Goal: Task Accomplishment & Management: Use online tool/utility

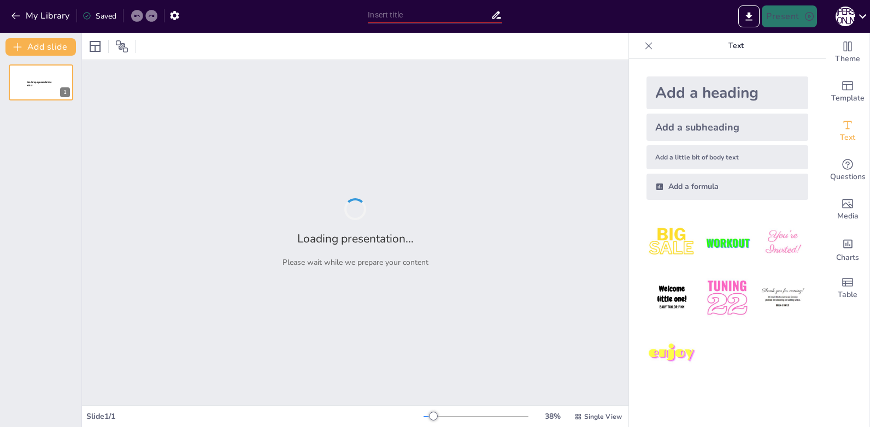
type input "New Sendsteps"
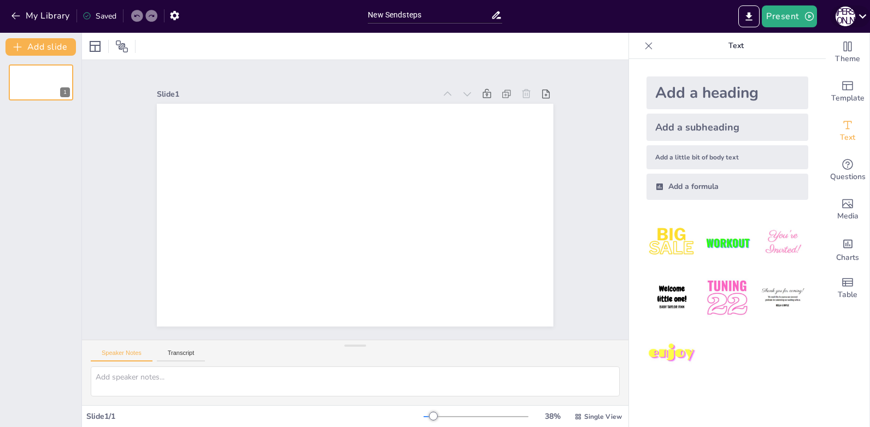
click at [860, 19] on icon at bounding box center [862, 16] width 15 height 15
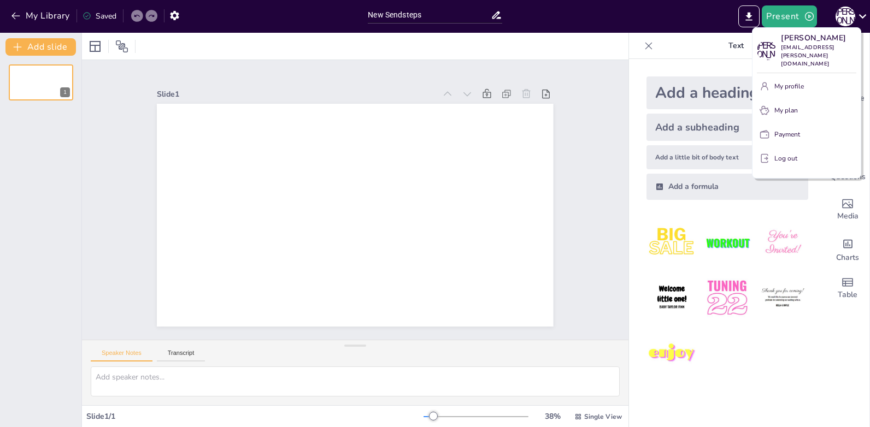
click at [860, 18] on div at bounding box center [435, 213] width 870 height 427
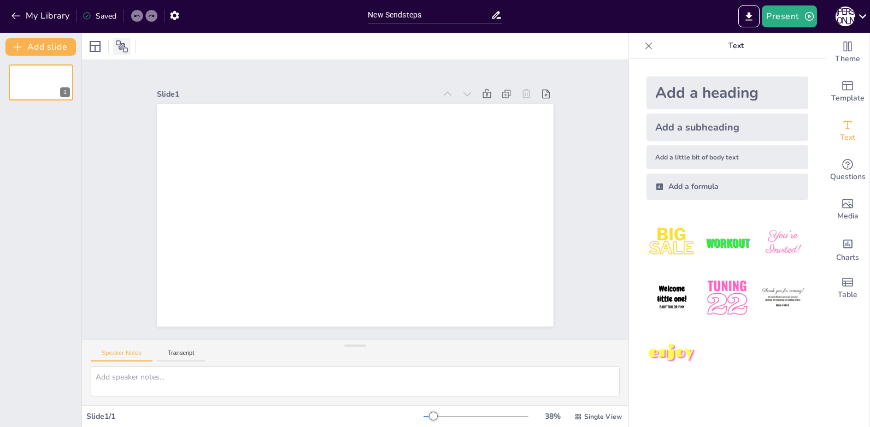
click at [122, 44] on icon at bounding box center [122, 46] width 12 height 12
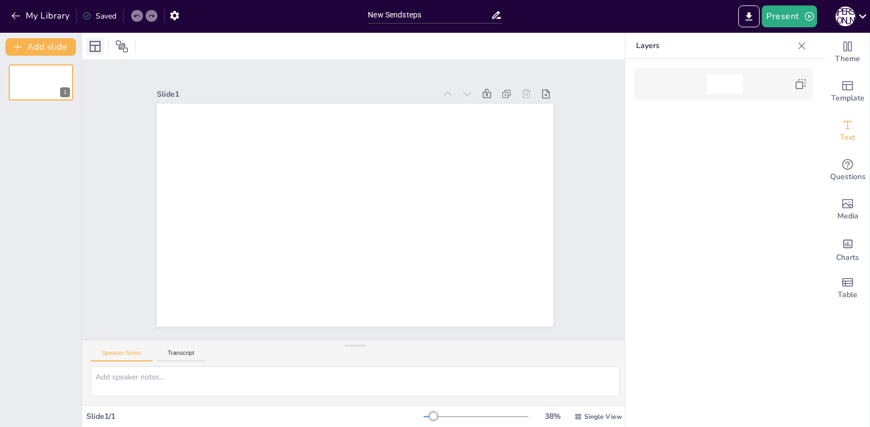
click at [93, 48] on icon at bounding box center [94, 46] width 13 height 13
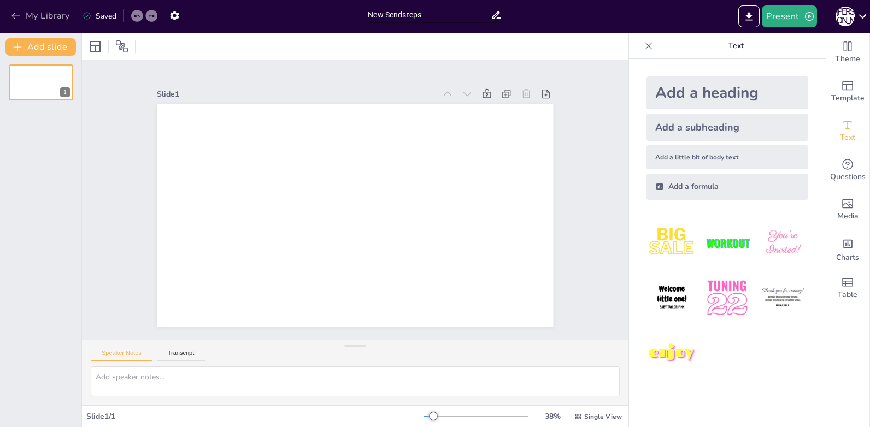
drag, startPoint x: 21, startPoint y: 48, endPoint x: 24, endPoint y: 19, distance: 29.1
click at [24, 19] on div "My Library Saved New Sendsteps Present А П Document fonts Roboto Popular fonts …" at bounding box center [435, 213] width 870 height 427
click at [752, 14] on icon "Export to PowerPoint" at bounding box center [748, 16] width 11 height 11
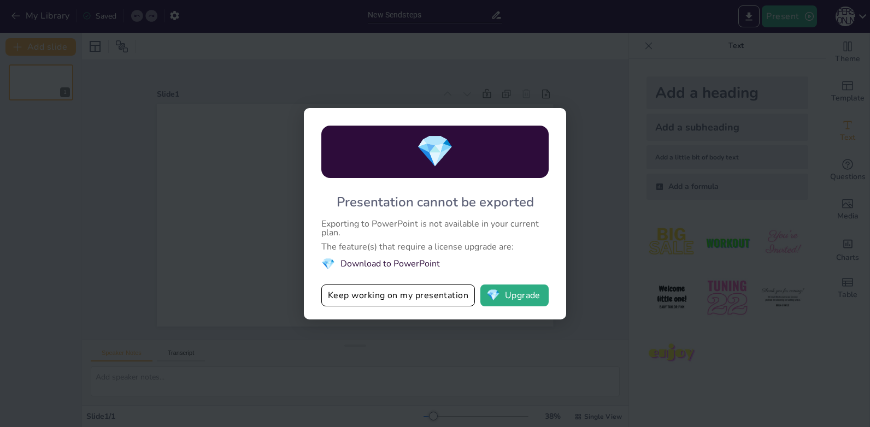
click at [429, 343] on div "💎 Presentation cannot be exported Exporting to PowerPoint is not available in y…" at bounding box center [435, 213] width 870 height 427
click at [559, 126] on div "💎 Presentation cannot be exported Exporting to PowerPoint is not available in y…" at bounding box center [435, 213] width 262 height 211
click at [362, 295] on button "Keep working on my presentation" at bounding box center [397, 296] width 153 height 22
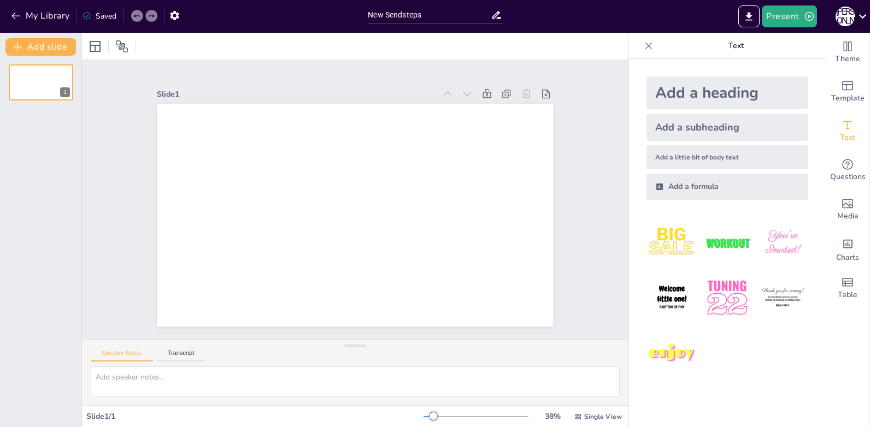
click at [860, 12] on icon at bounding box center [862, 16] width 15 height 15
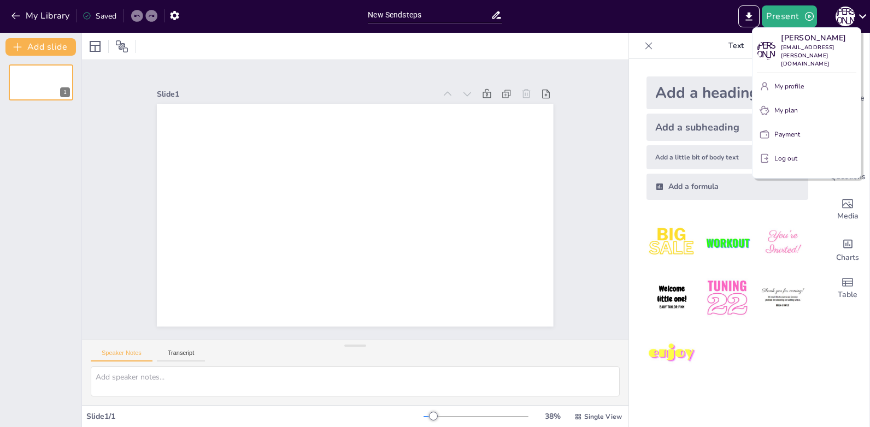
click at [480, 255] on div at bounding box center [435, 213] width 870 height 427
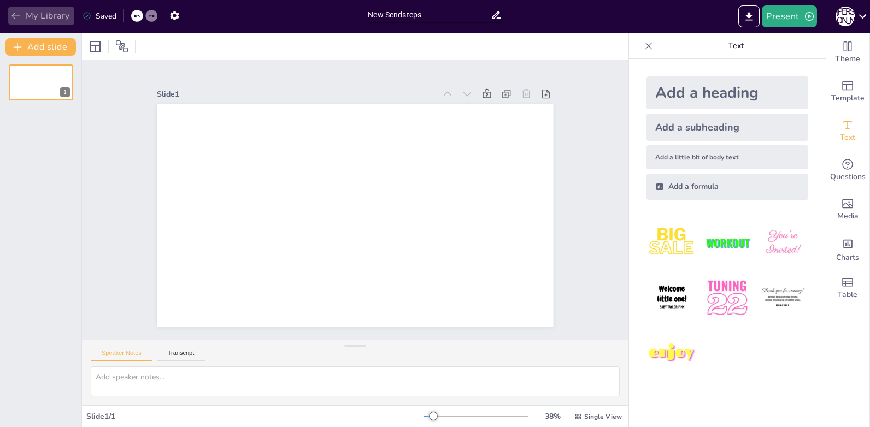
click at [11, 15] on icon "button" at bounding box center [15, 15] width 11 height 11
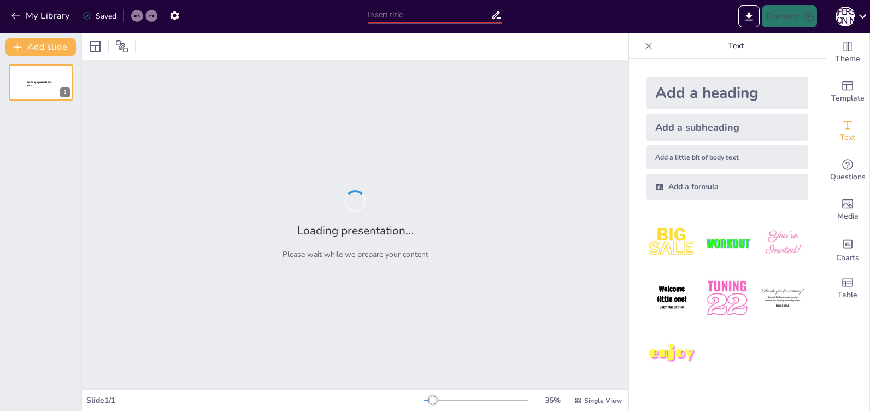
type input "Imported Планирование и организация работы наставника.pptx"
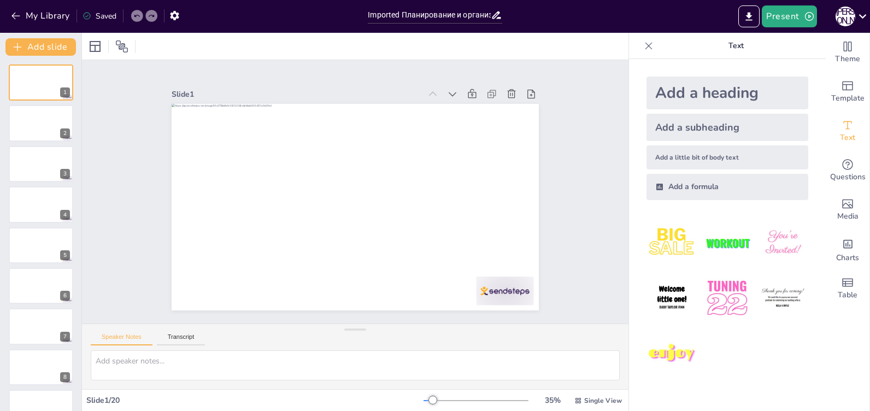
scroll to position [109, 0]
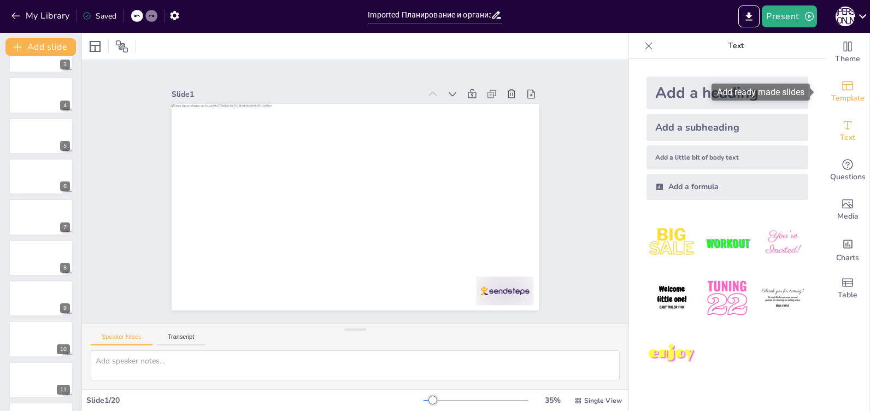
drag, startPoint x: 826, startPoint y: 91, endPoint x: 838, endPoint y: 91, distance: 12.0
click at [826, 90] on div "Template" at bounding box center [847, 91] width 44 height 39
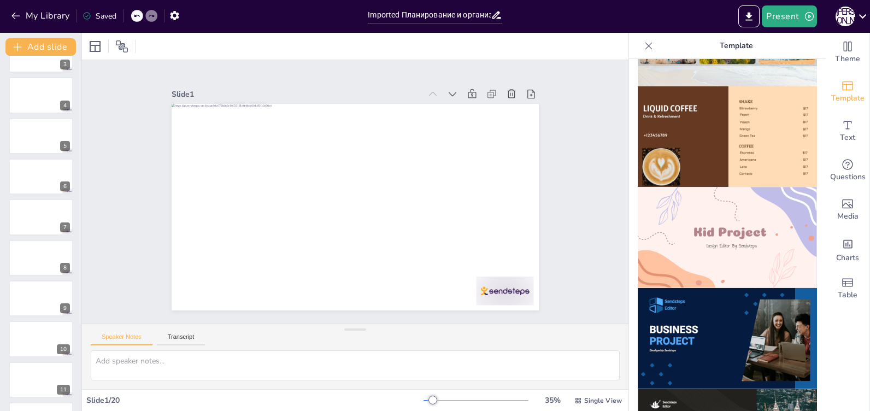
scroll to position [817, 0]
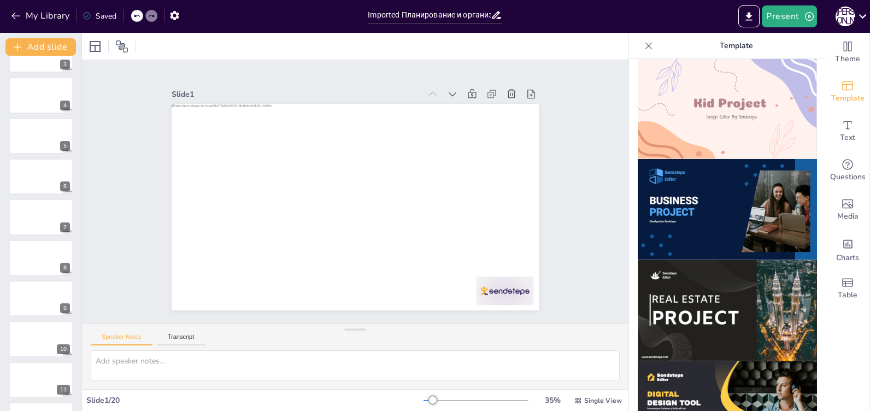
click at [735, 184] on img at bounding box center [726, 209] width 179 height 101
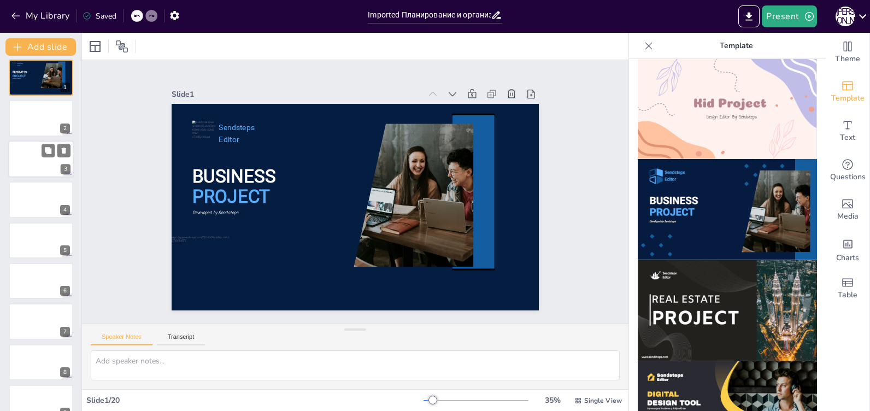
scroll to position [0, 0]
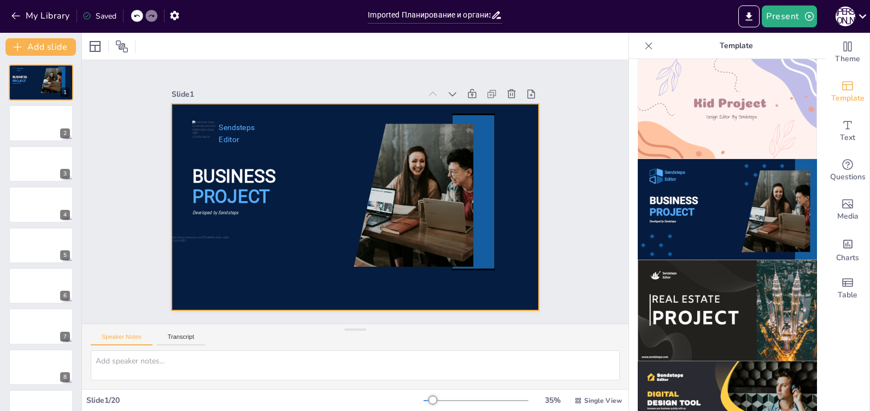
click at [249, 168] on span "BUSINESS" at bounding box center [240, 151] width 86 height 38
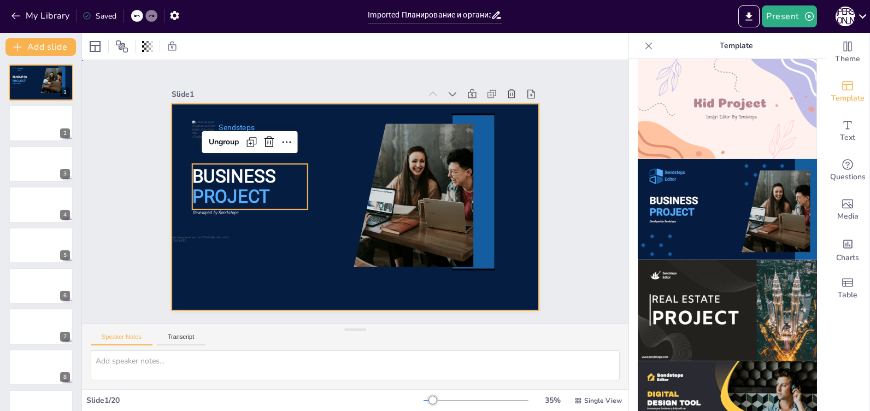
click at [324, 246] on div at bounding box center [341, 196] width 310 height 413
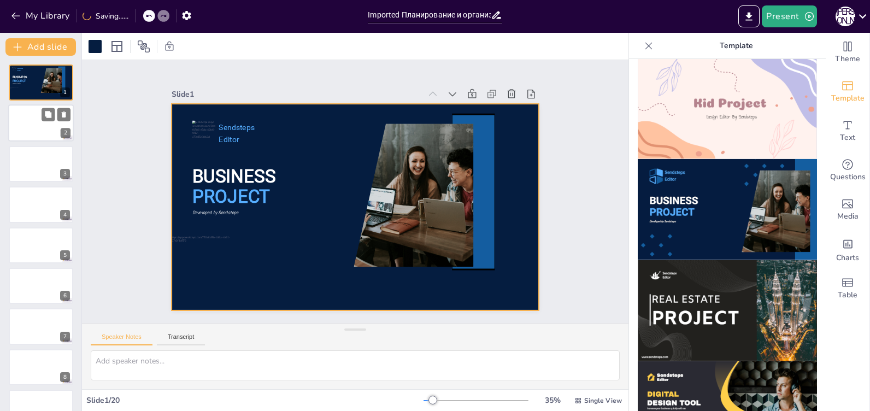
click at [34, 119] on div at bounding box center [41, 123] width 66 height 37
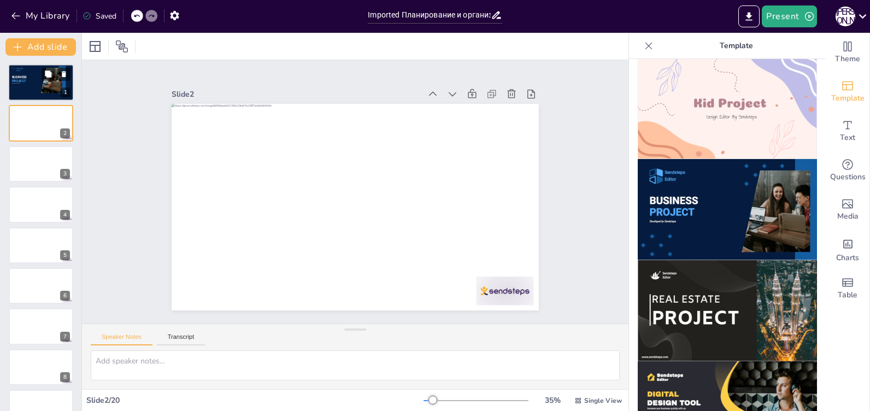
click at [46, 82] on div at bounding box center [50, 81] width 38 height 26
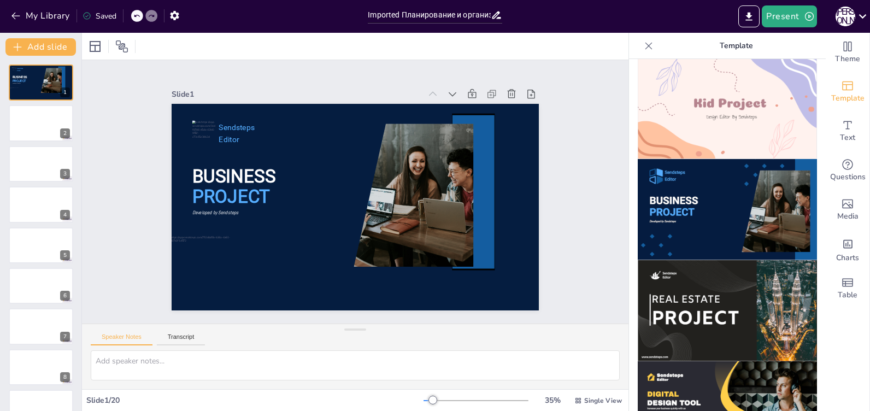
click at [646, 50] on div at bounding box center [648, 45] width 17 height 17
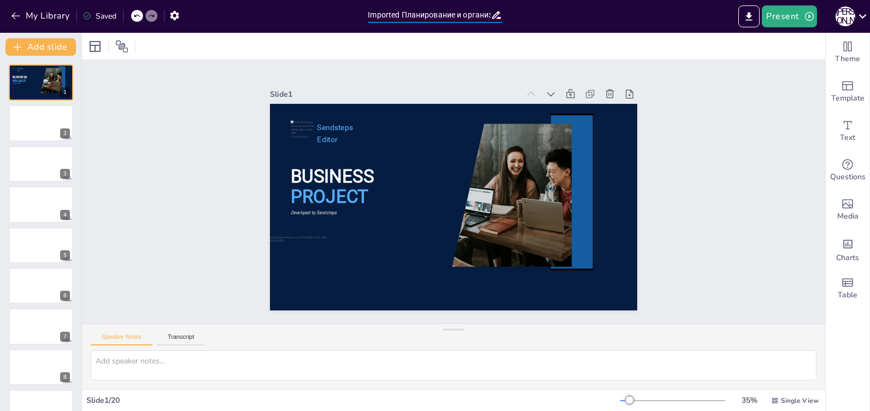
click at [475, 16] on input "Imported Планирование и организация работы наставника.pptx" at bounding box center [429, 15] width 122 height 16
click at [40, 136] on div at bounding box center [41, 123] width 66 height 37
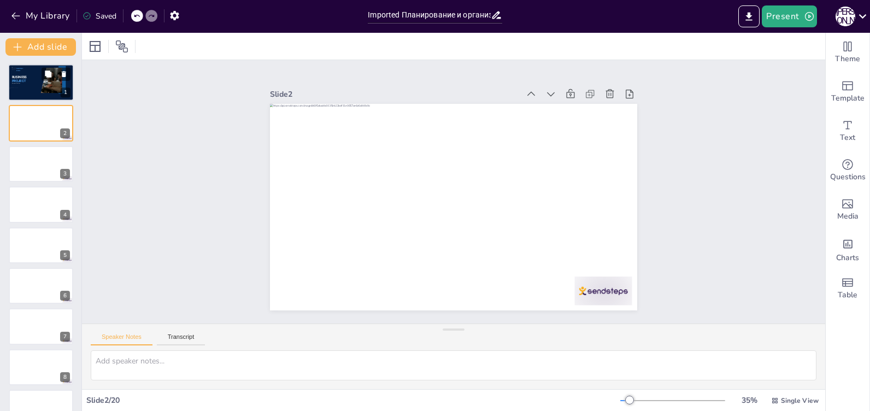
click at [44, 88] on div at bounding box center [50, 81] width 38 height 26
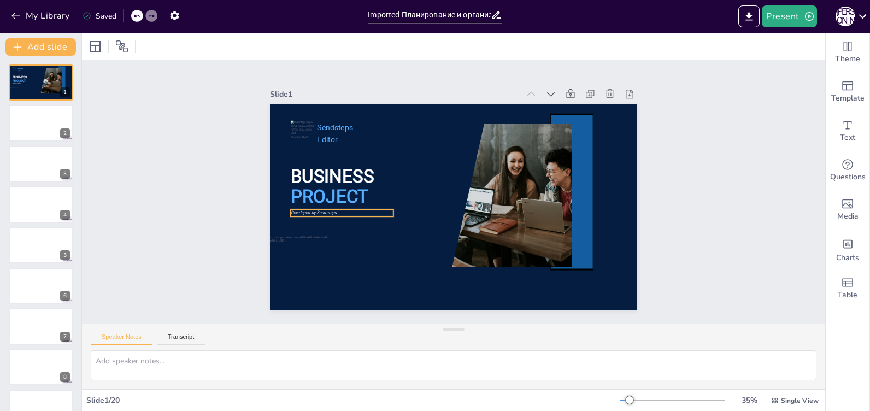
click at [383, 212] on div "BUSINESS PROJECT Sendsteps Editor Developed by Sendsteps" at bounding box center [453, 207] width 367 height 206
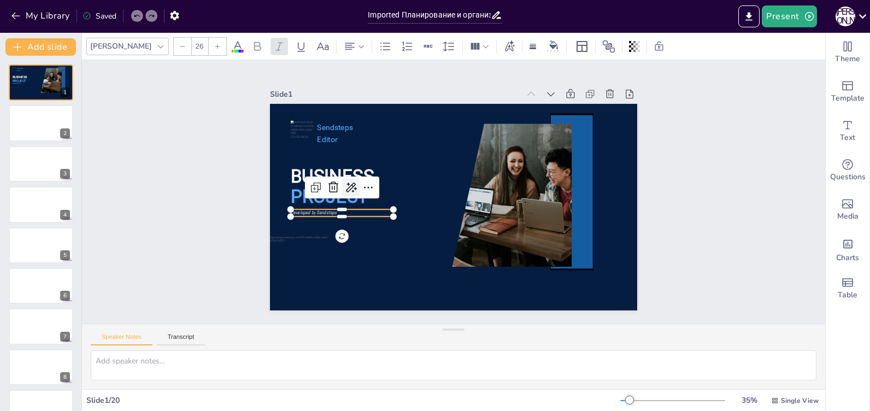
click at [345, 181] on icon at bounding box center [350, 187] width 13 height 13
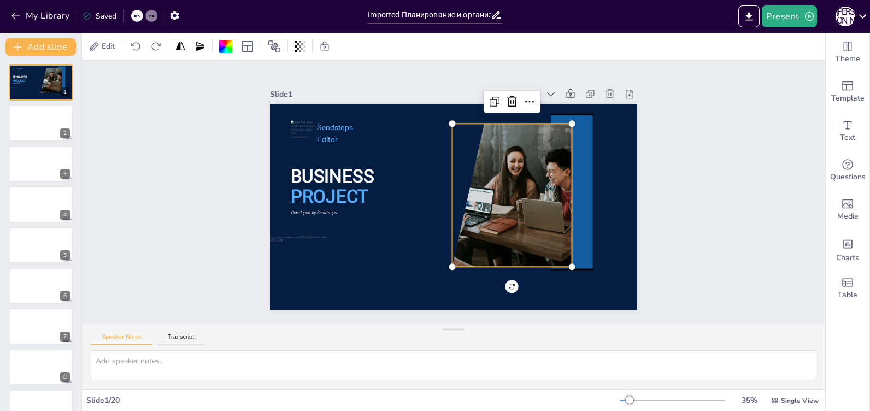
click at [543, 180] on div at bounding box center [504, 194] width 215 height 143
click at [370, 188] on p "PROJECT" at bounding box center [348, 196] width 115 height 25
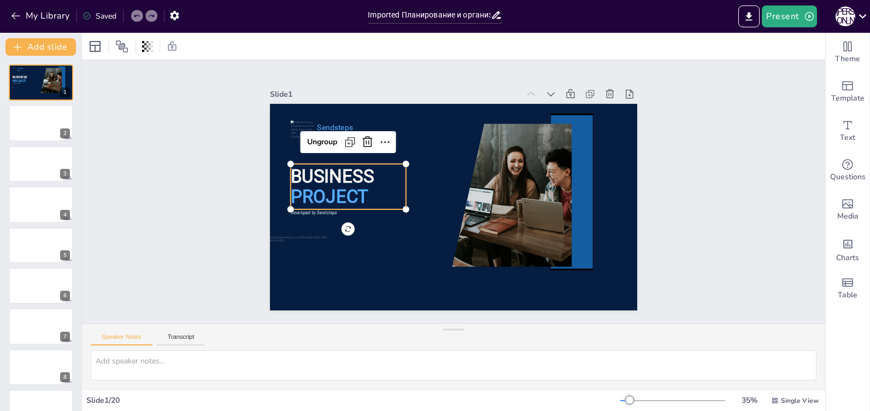
click at [339, 223] on div "BUSINESS PROJECT Sendsteps Editor Developed by Sendsteps Ungroup" at bounding box center [453, 207] width 367 height 206
click at [25, 125] on div at bounding box center [41, 123] width 66 height 37
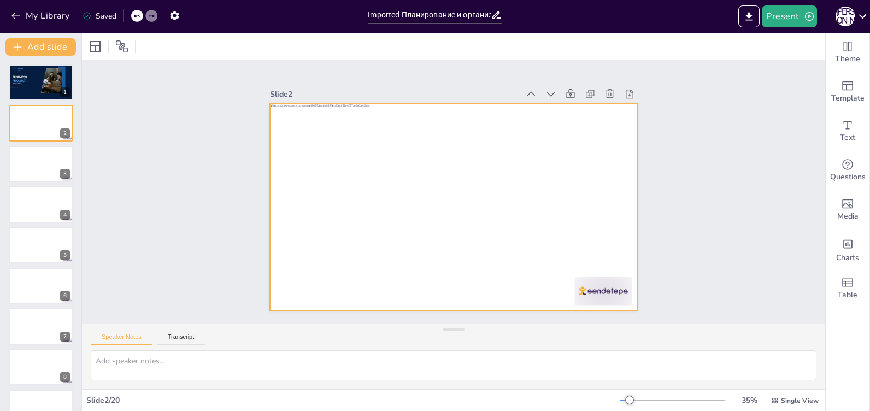
click at [392, 251] on div at bounding box center [453, 207] width 367 height 206
click at [494, 82] on icon at bounding box center [501, 89] width 15 height 15
click at [484, 78] on icon at bounding box center [491, 85] width 14 height 14
click at [31, 122] on div at bounding box center [41, 123] width 66 height 37
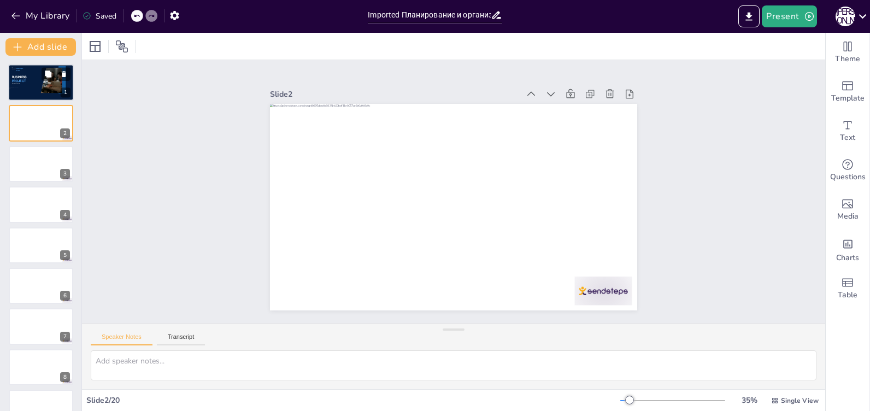
click at [32, 84] on div at bounding box center [41, 82] width 66 height 37
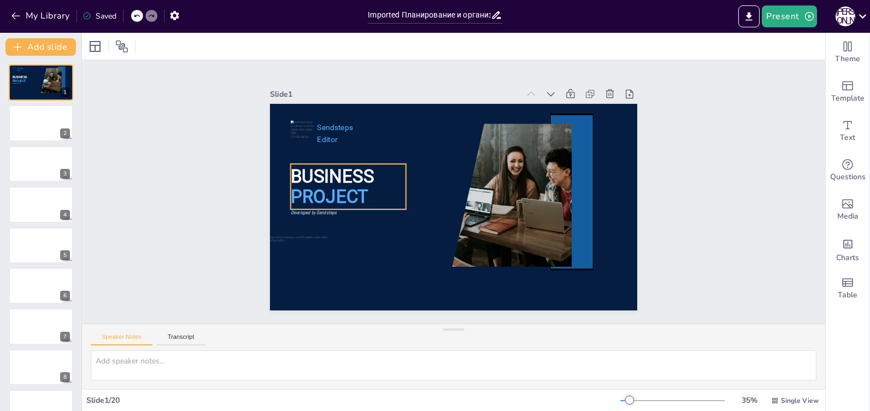
click at [395, 198] on p "PROJECT" at bounding box center [348, 196] width 115 height 25
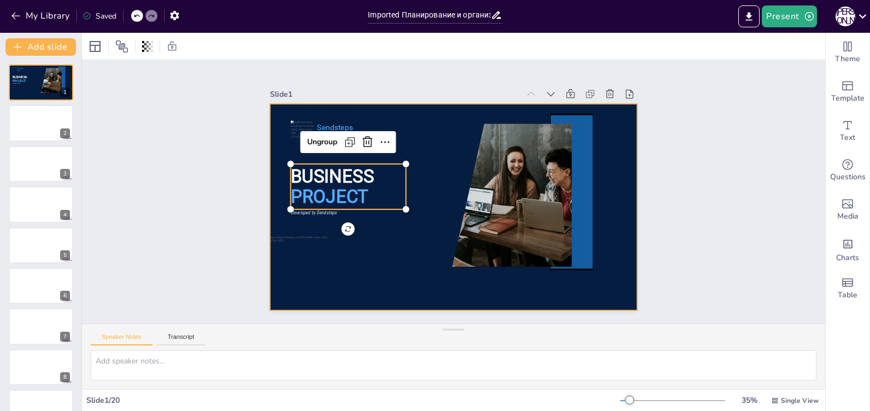
click at [410, 135] on div at bounding box center [453, 207] width 367 height 206
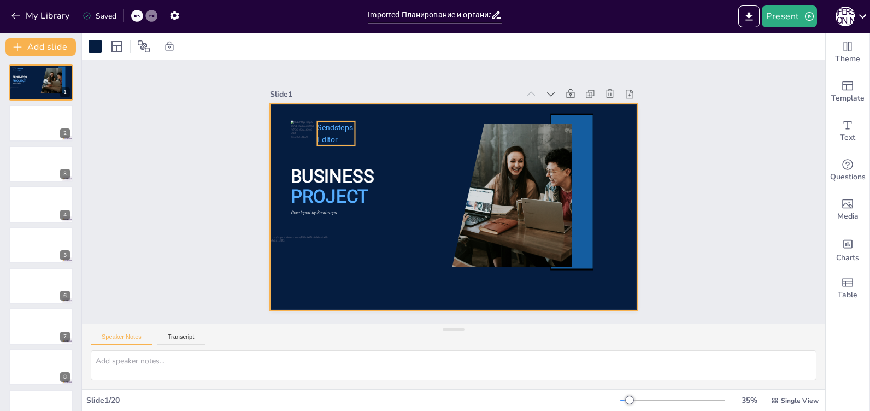
click at [318, 135] on span "Editor" at bounding box center [327, 139] width 20 height 9
click at [303, 126] on div at bounding box center [302, 134] width 23 height 27
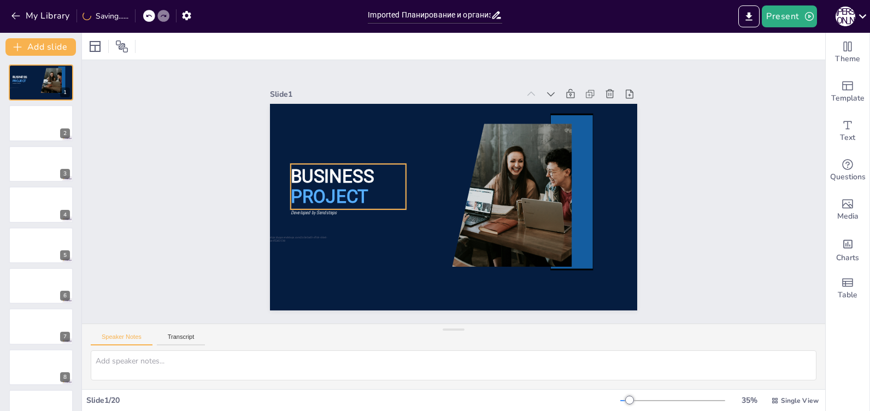
click at [315, 181] on span "PROJECT" at bounding box center [330, 183] width 80 height 29
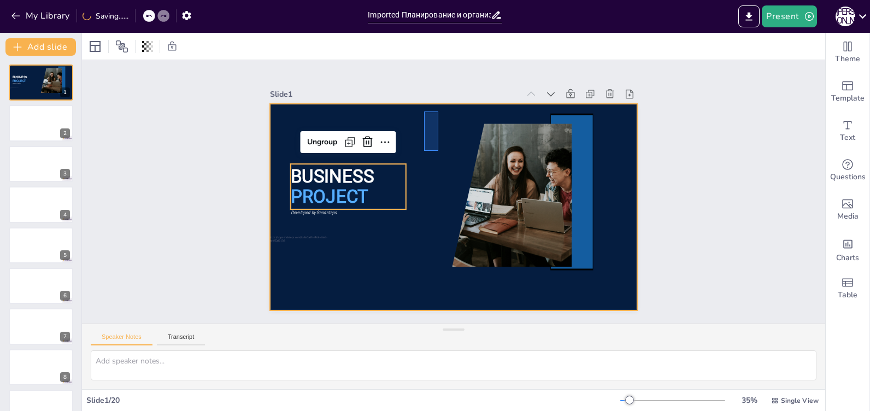
drag, startPoint x: 424, startPoint y: 111, endPoint x: 462, endPoint y: 219, distance: 114.0
click at [462, 104] on div "BUSINESS PROJECT Developed by Sendsteps" at bounding box center [453, 104] width 367 height 0
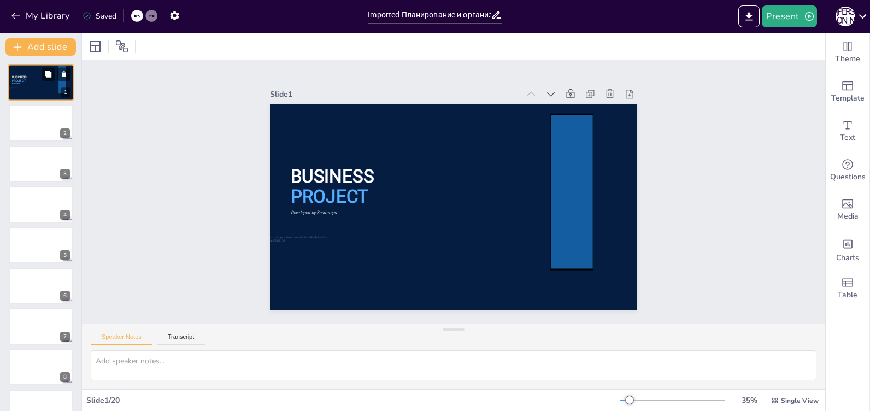
click at [57, 95] on icon at bounding box center [61, 79] width 9 height 35
click at [115, 110] on div "Slide 1 BUSINESS PROJECT Developed by Sendsteps Slide 2 Slide 3 Slide 4 Slide 5…" at bounding box center [453, 191] width 743 height 263
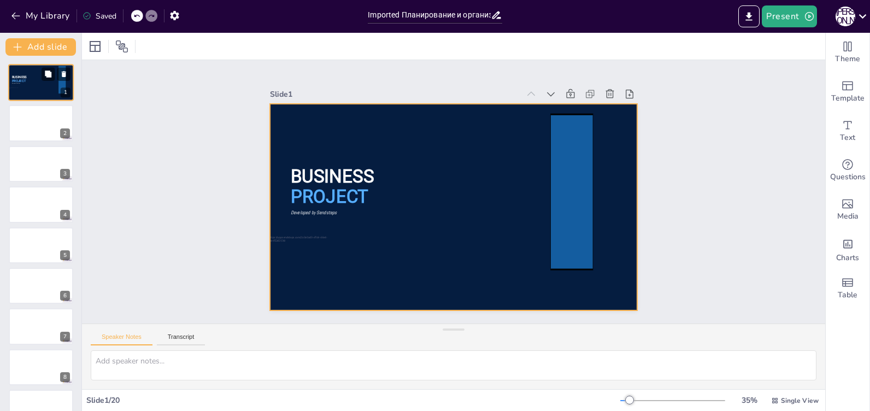
click at [44, 88] on div at bounding box center [41, 82] width 66 height 37
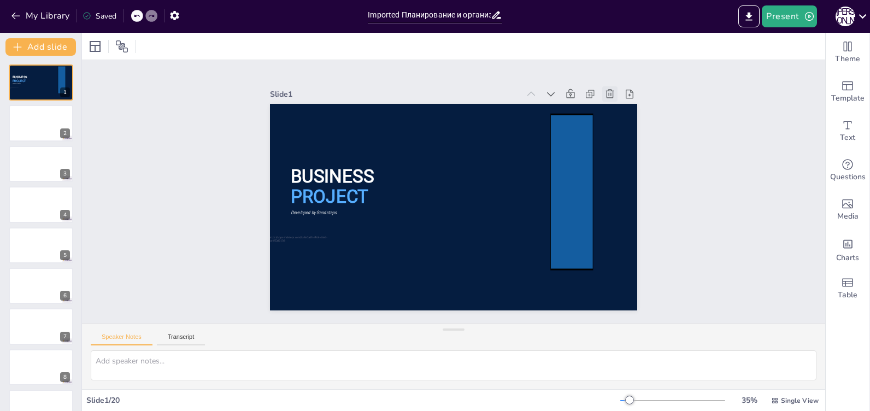
click at [602, 91] on div at bounding box center [609, 93] width 15 height 15
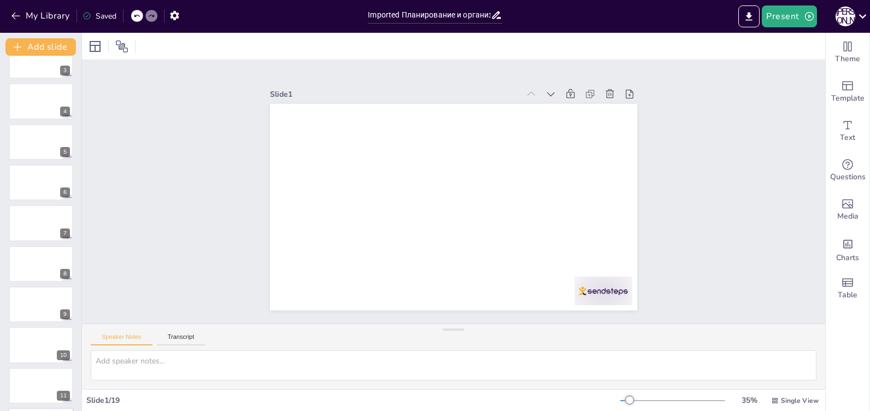
scroll to position [219, 0]
